Goal: Task Accomplishment & Management: Use online tool/utility

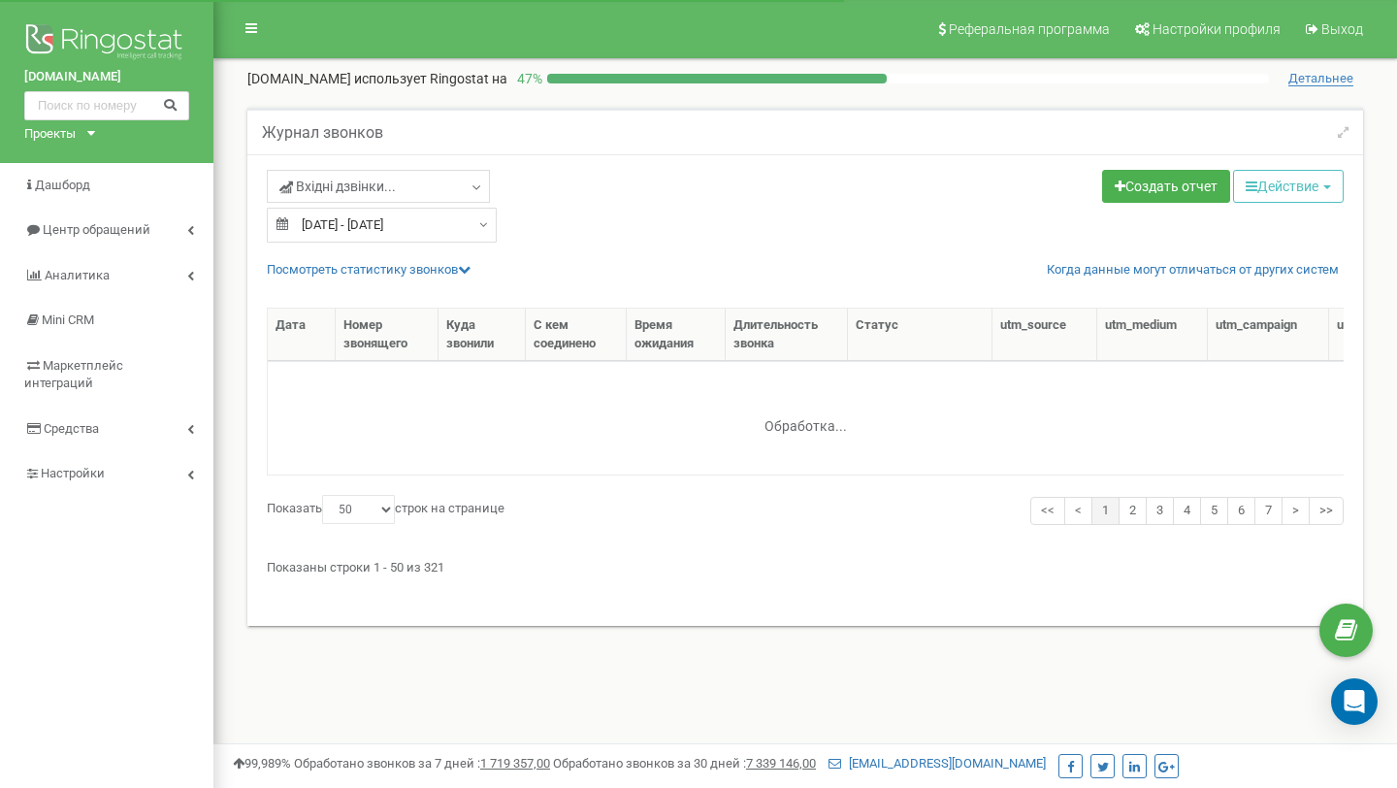
select select "50"
click at [378, 270] on link "Посмотреть cтатистику звонков" at bounding box center [369, 269] width 204 height 15
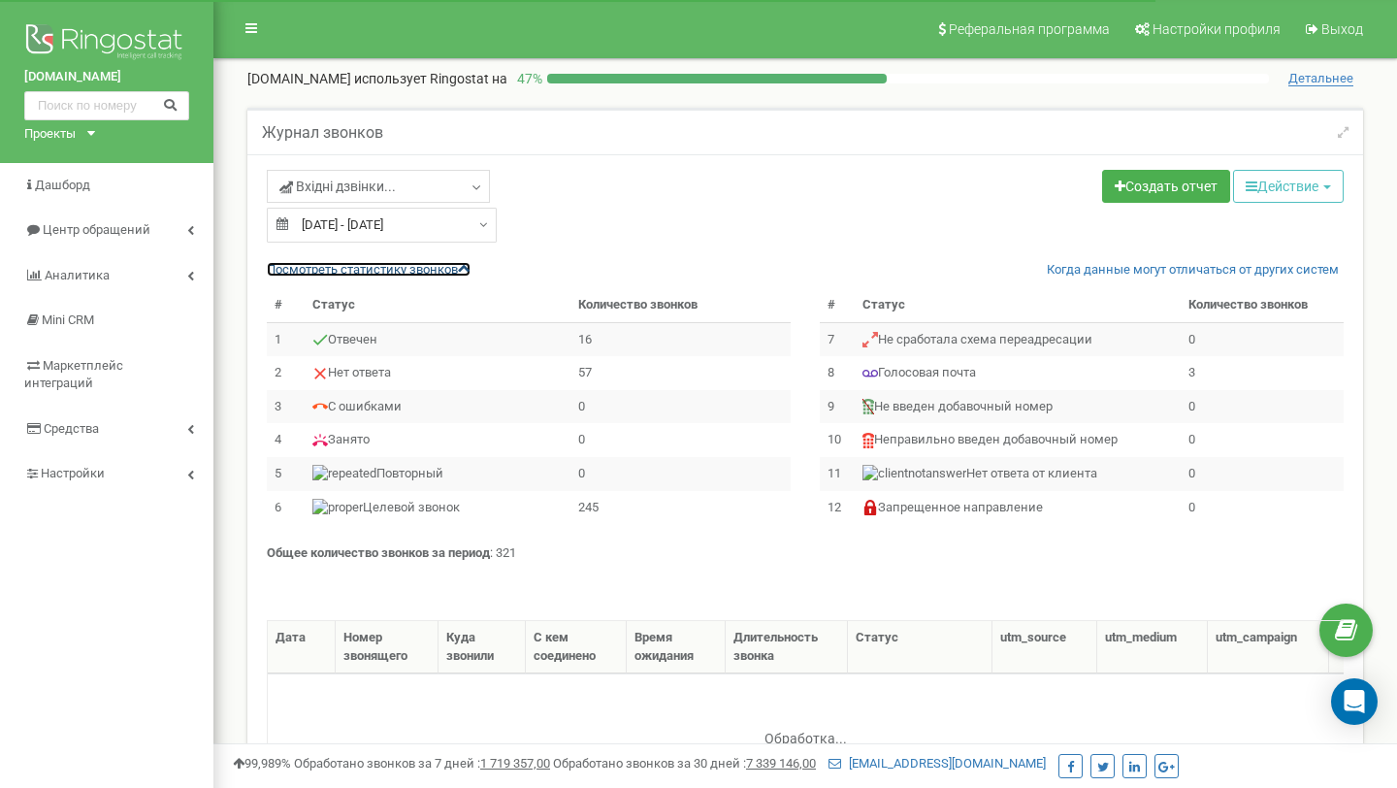
click at [377, 270] on link "Посмотреть cтатистику звонков" at bounding box center [369, 269] width 204 height 15
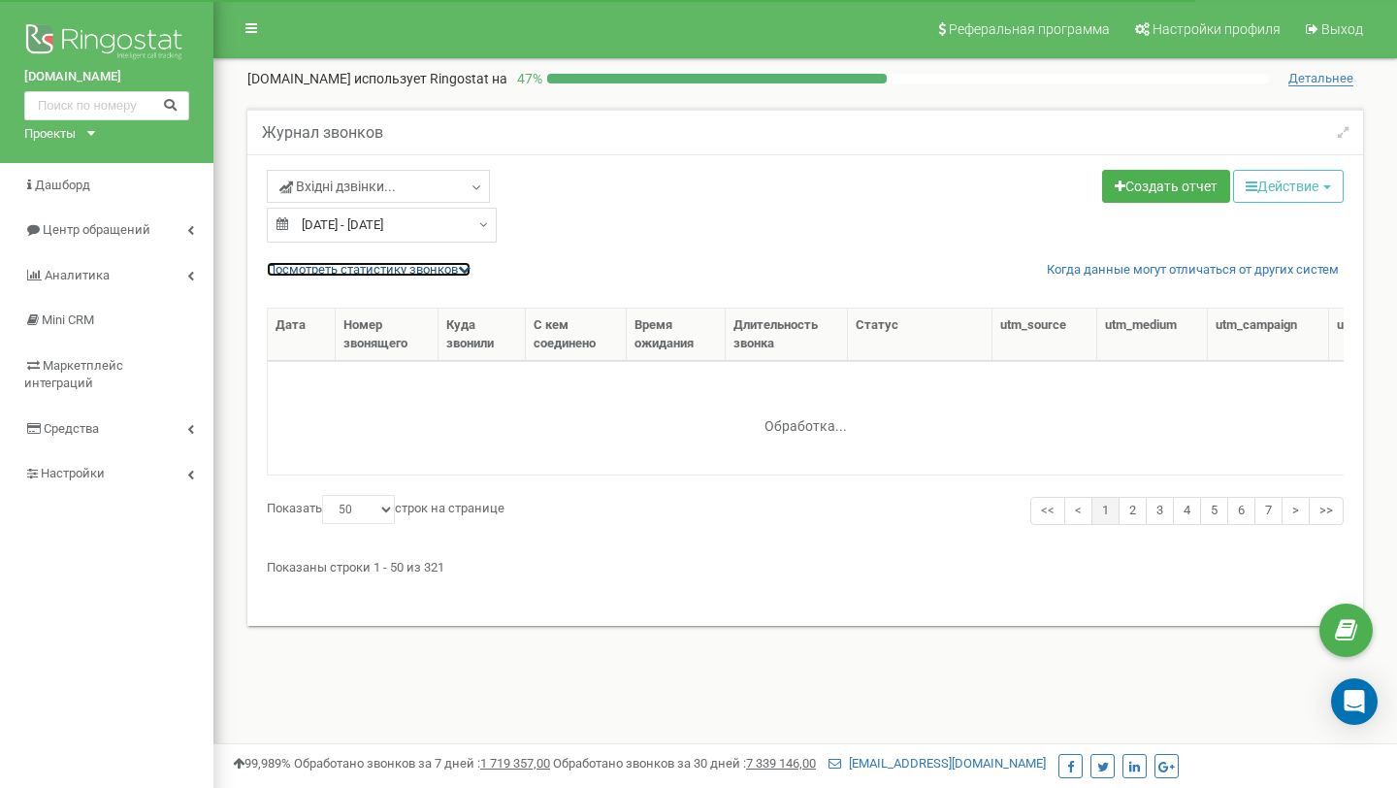
click at [377, 270] on link "Посмотреть cтатистику звонков" at bounding box center [369, 269] width 204 height 15
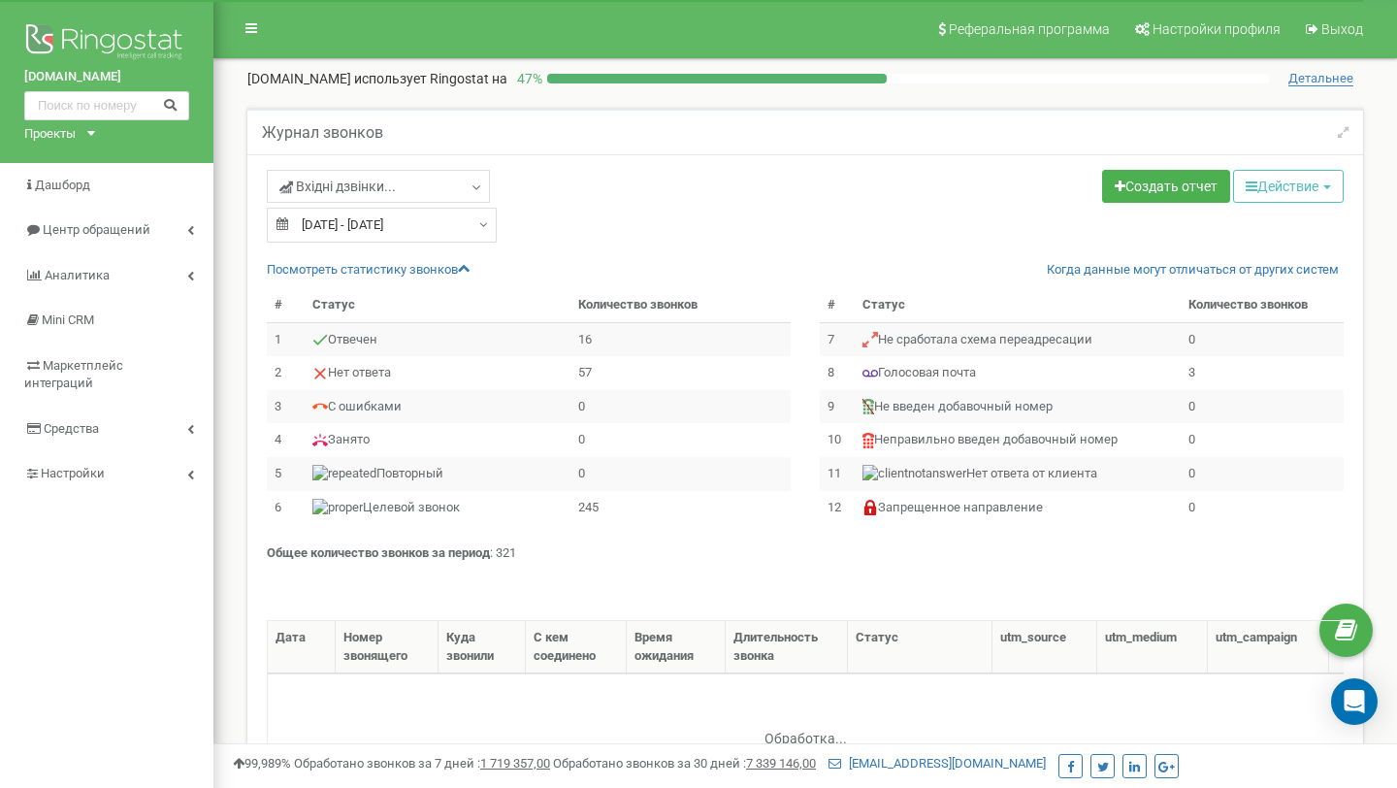
click at [374, 229] on input "18.08.2025 - 18.08.2025" at bounding box center [382, 225] width 230 height 35
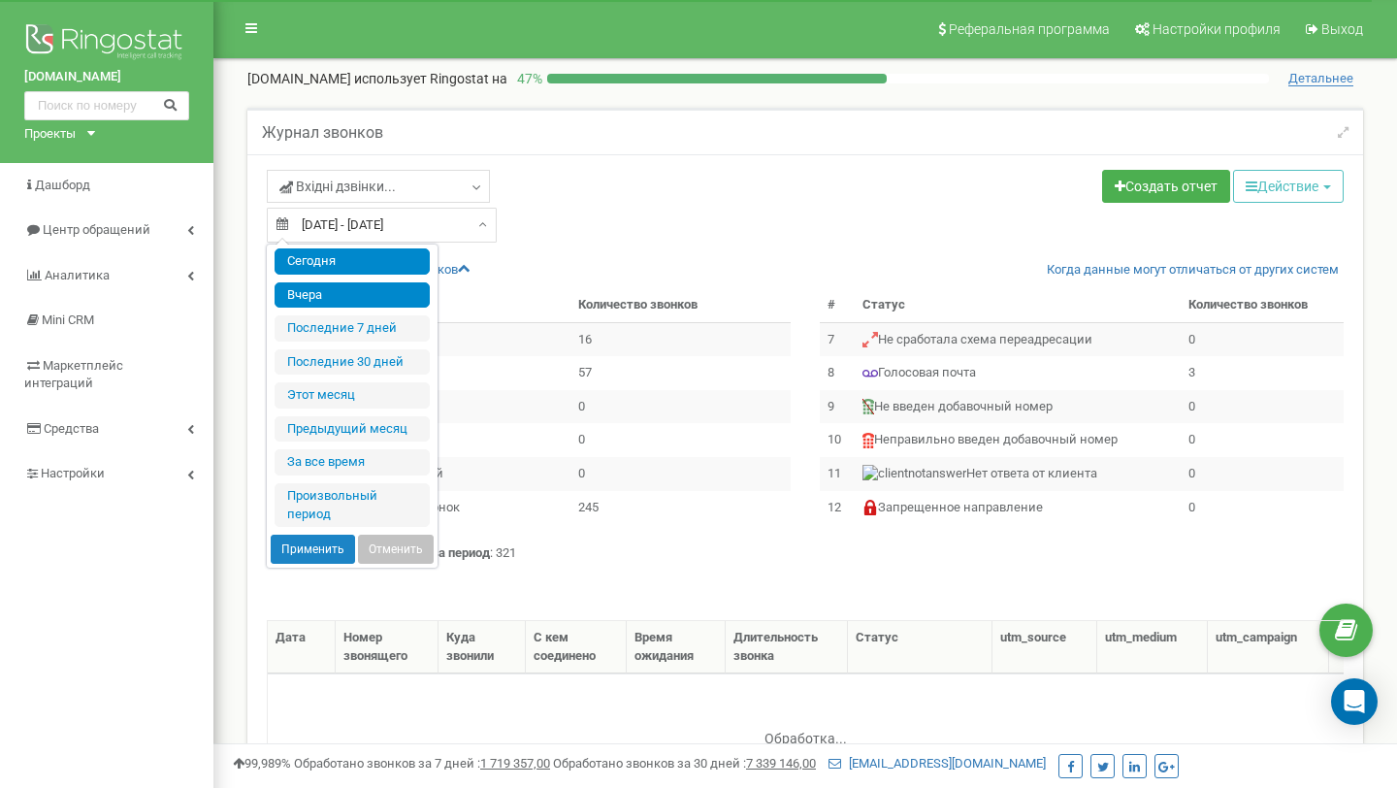
click at [366, 271] on li "Сегодня" at bounding box center [352, 261] width 155 height 26
type input "19.08.2025 - 19.08.2025"
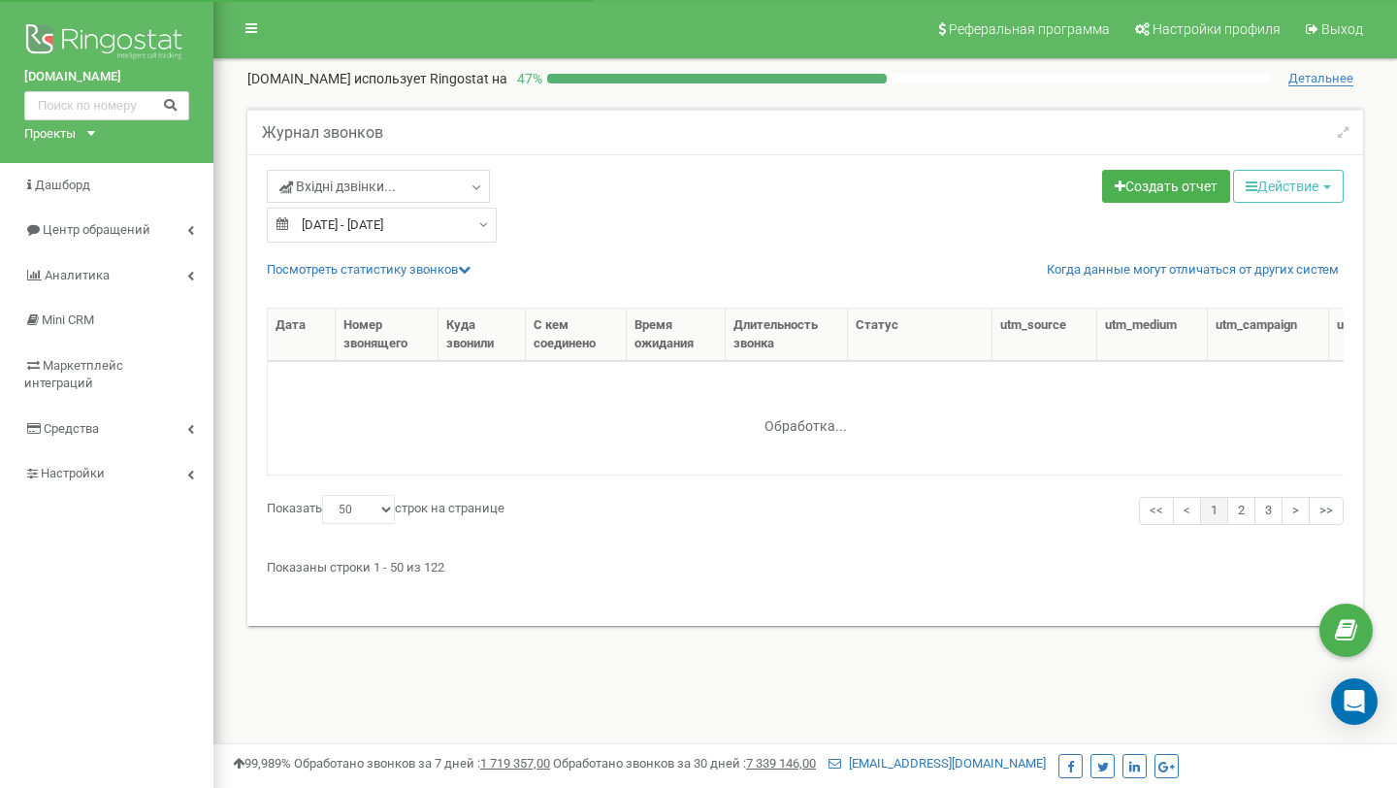
select select "50"
click at [417, 186] on link "Вхідні дзвінки..." at bounding box center [378, 186] width 223 height 33
click at [749, 224] on div "Вхідні дзвінки... Звіт по пропущеним дзвінкам Вхідні дзвінки 19.08.2025 - 19.08…" at bounding box center [528, 206] width 553 height 73
click at [429, 276] on link "Посмотреть cтатистику звонков" at bounding box center [369, 269] width 204 height 15
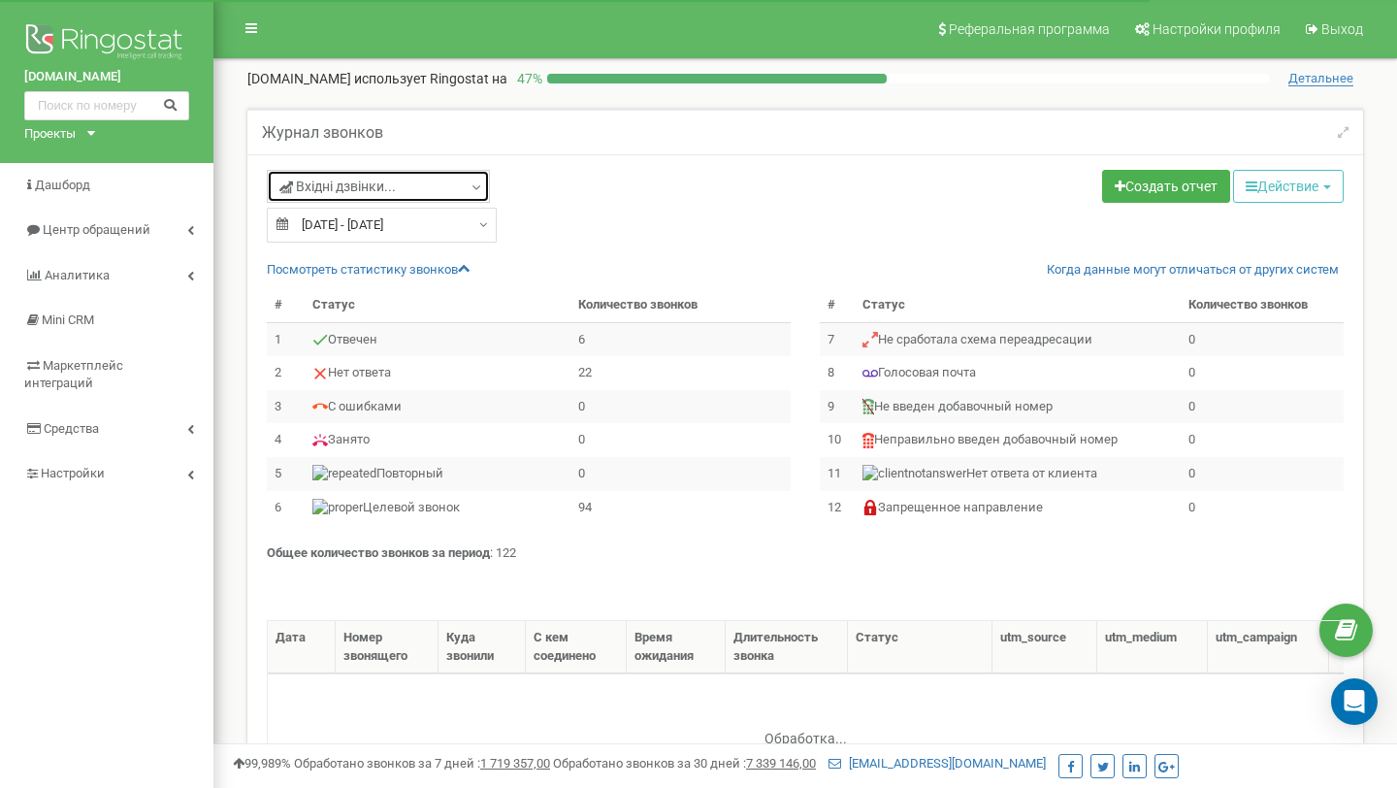
click at [403, 191] on link "Вхідні дзвінки..." at bounding box center [378, 186] width 223 height 33
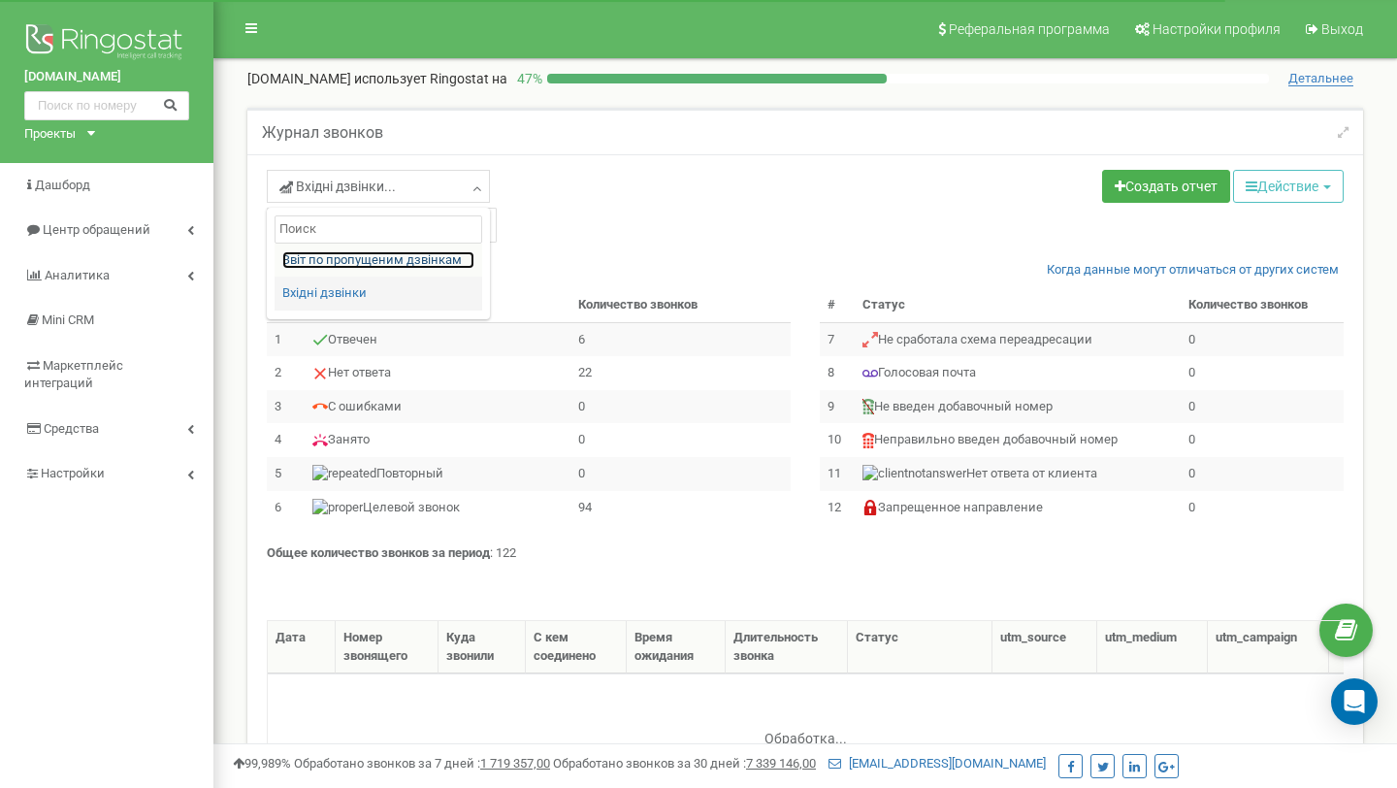
click at [375, 256] on link "Звіт по пропущеним дзвінкам" at bounding box center [378, 260] width 192 height 18
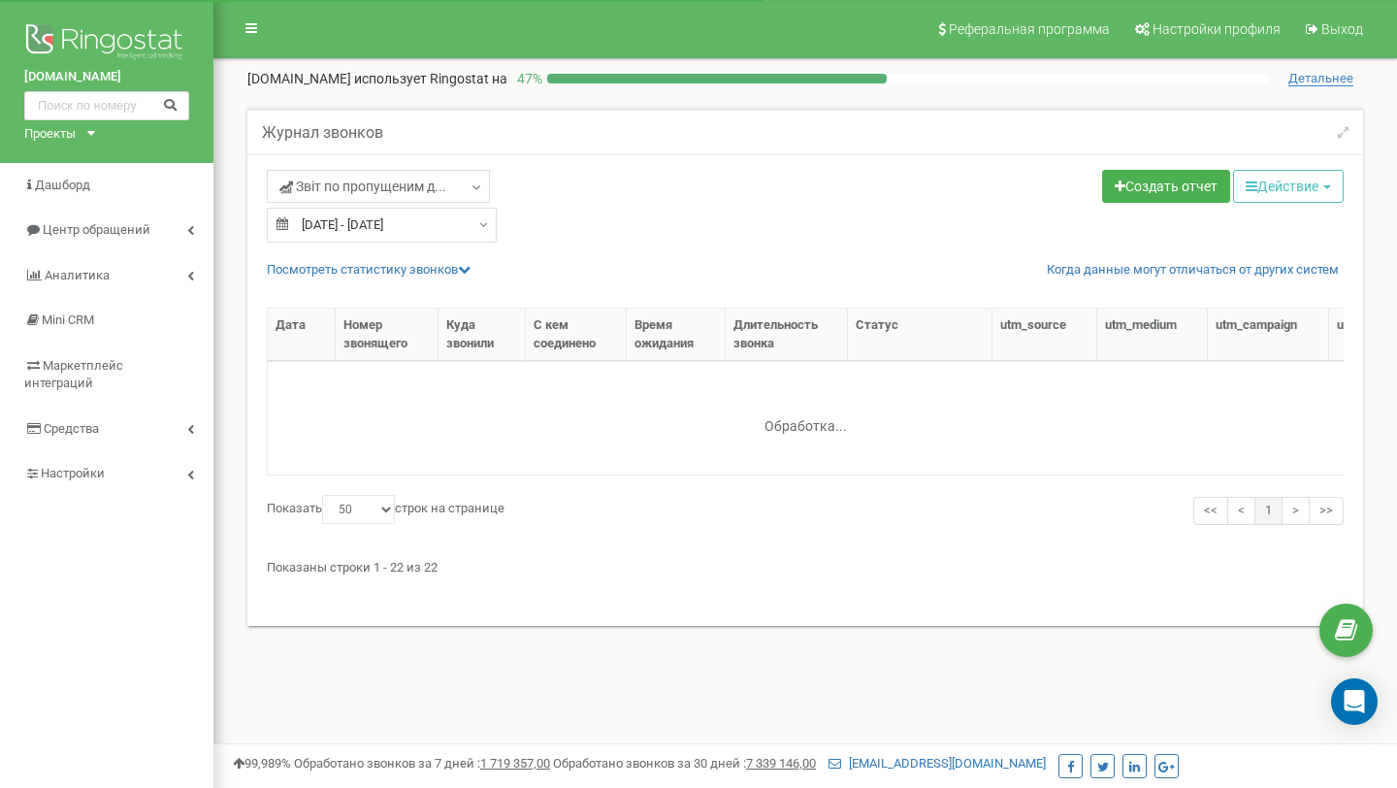
select select "50"
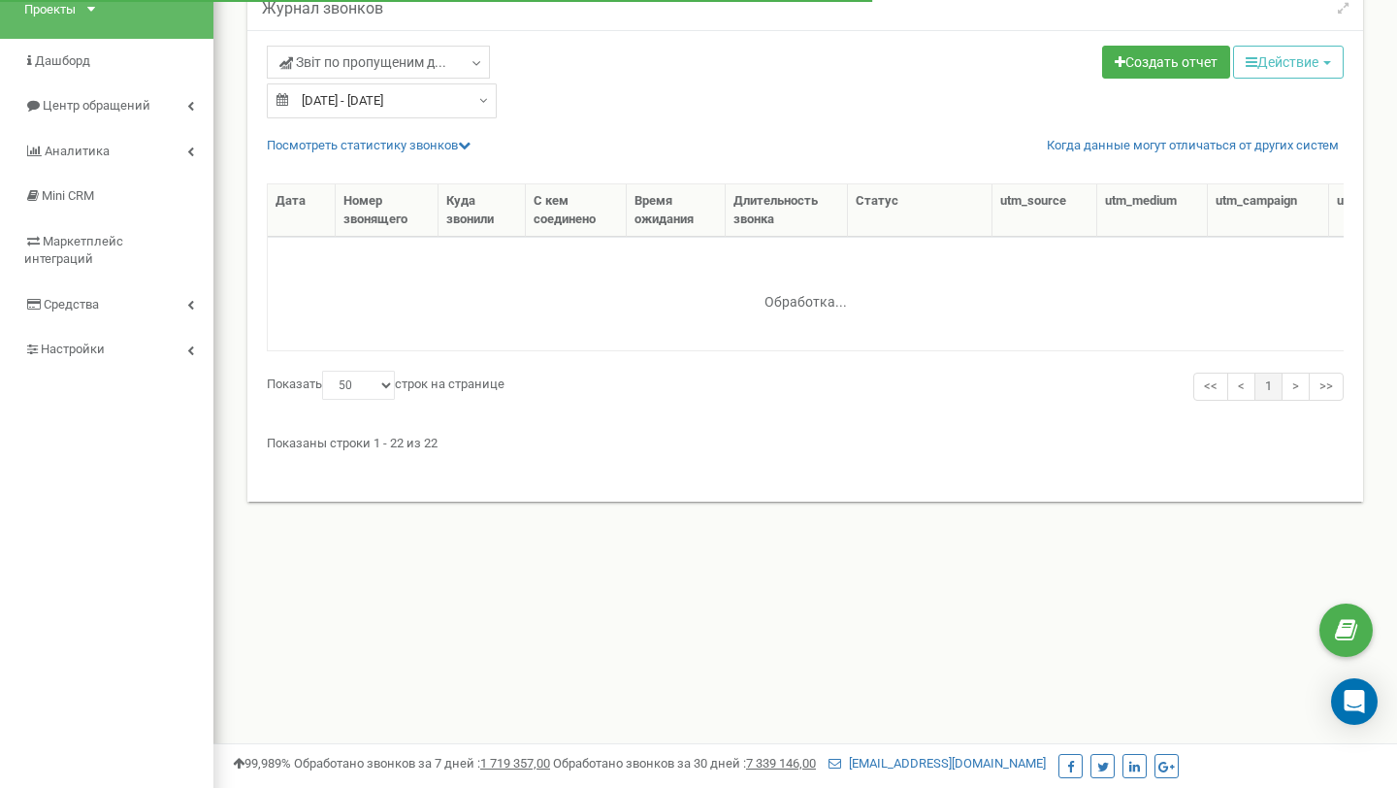
click at [458, 130] on div "Звіт по пропущеним д... Звіт по пропущеним дзвінкам Вхідні дзвінки [DATE] - [DA…" at bounding box center [805, 266] width 1116 height 472
click at [458, 138] on link "Посмотреть cтатистику звонков" at bounding box center [369, 145] width 204 height 15
